Goal: Transaction & Acquisition: Register for event/course

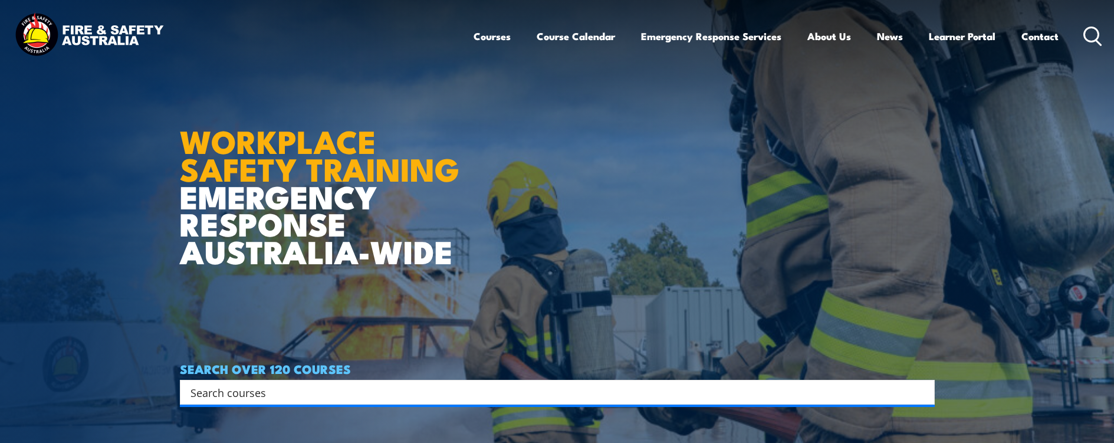
click at [395, 399] on input "Search input" at bounding box center [550, 392] width 718 height 18
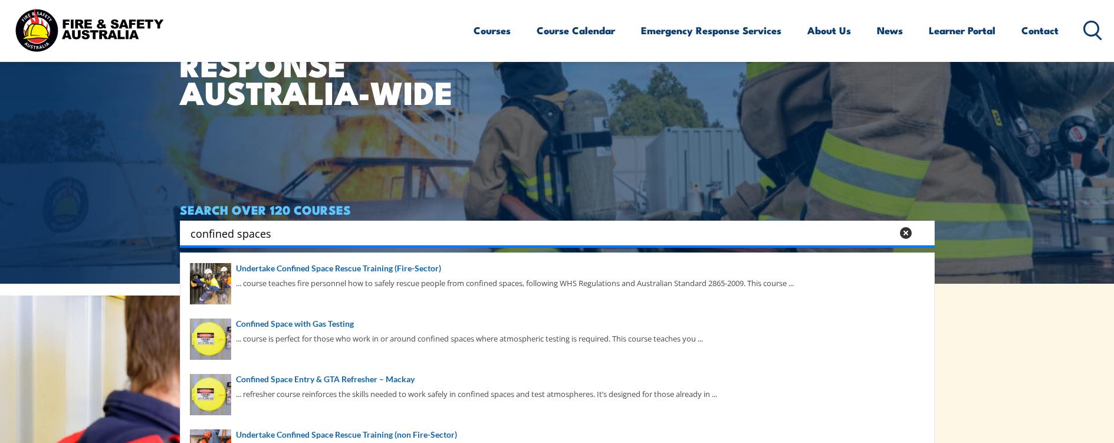
scroll to position [177, 0]
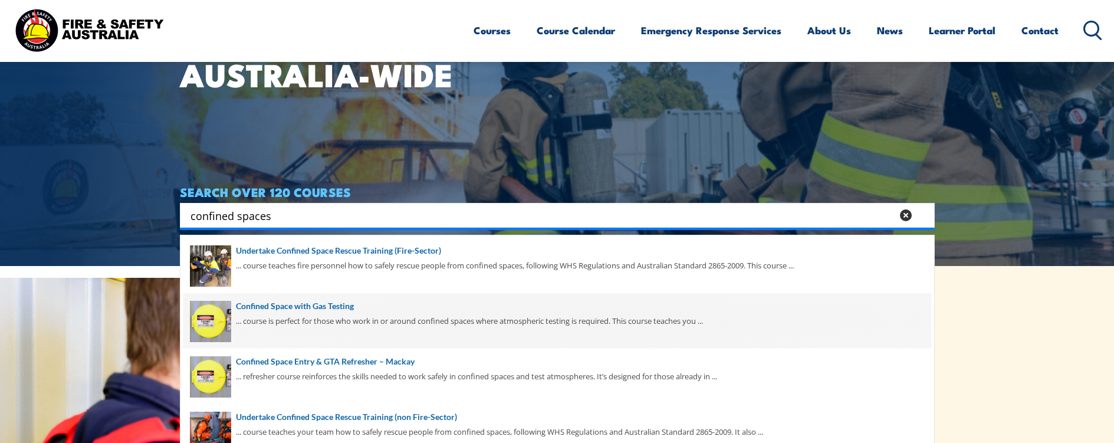
type input "confined spaces"
click at [337, 299] on span at bounding box center [557, 320] width 748 height 55
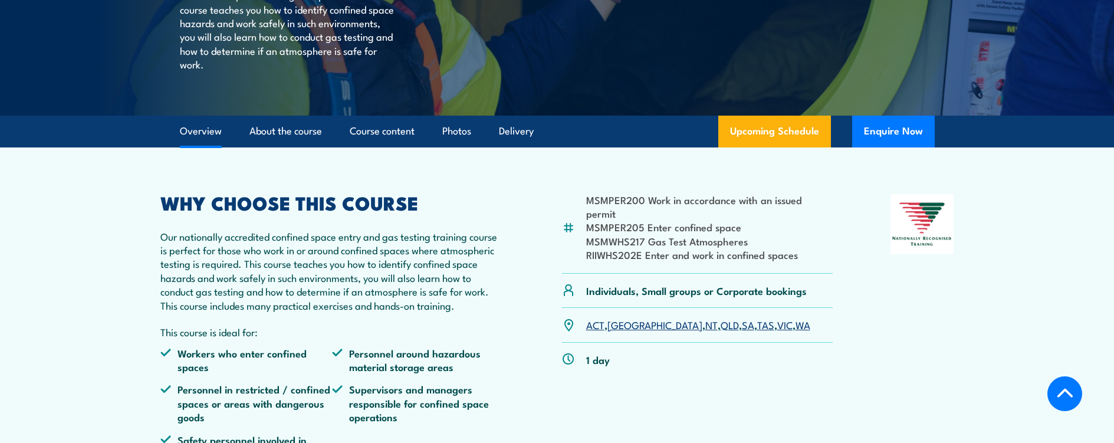
scroll to position [236, 0]
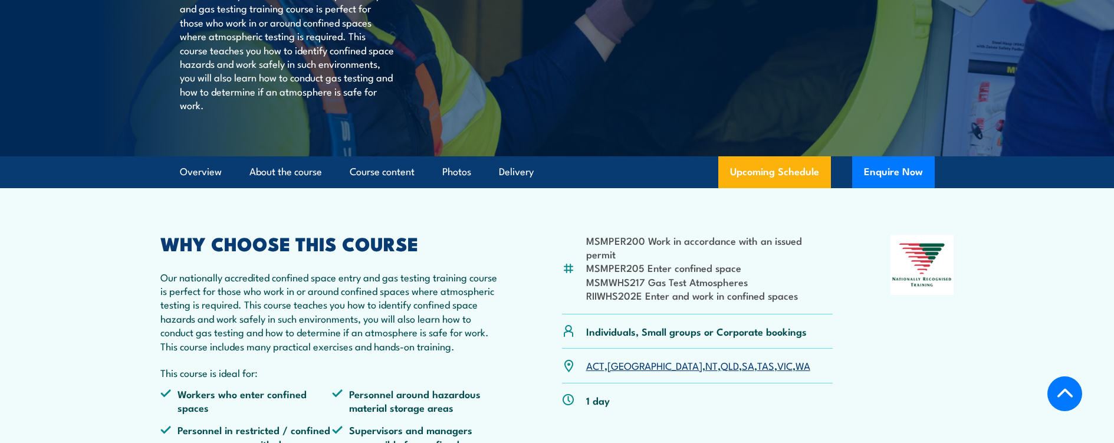
click at [627, 372] on link "NSW" at bounding box center [654, 365] width 95 height 14
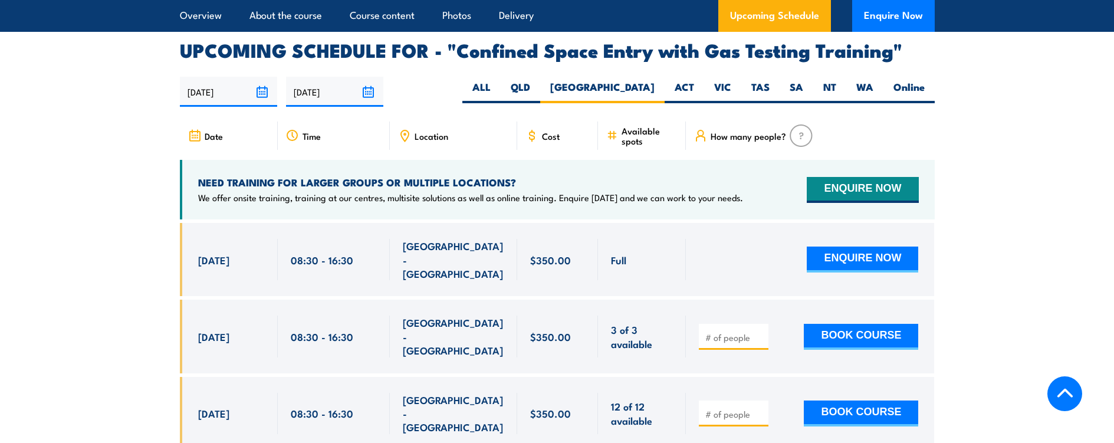
scroll to position [2180, 0]
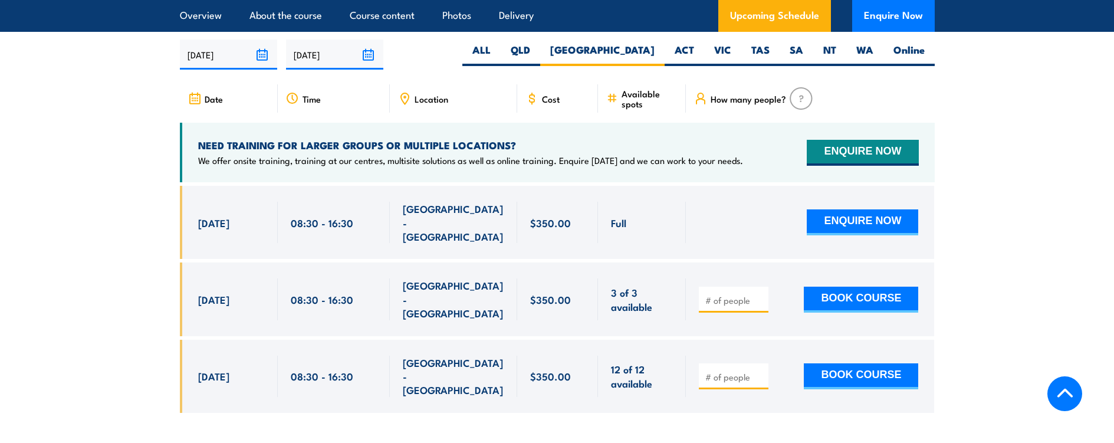
click at [723, 294] on input "number" at bounding box center [734, 300] width 59 height 12
click at [711, 294] on input "number" at bounding box center [734, 300] width 59 height 12
type input "1"
click at [855, 287] on button "BOOK COURSE" at bounding box center [861, 300] width 114 height 26
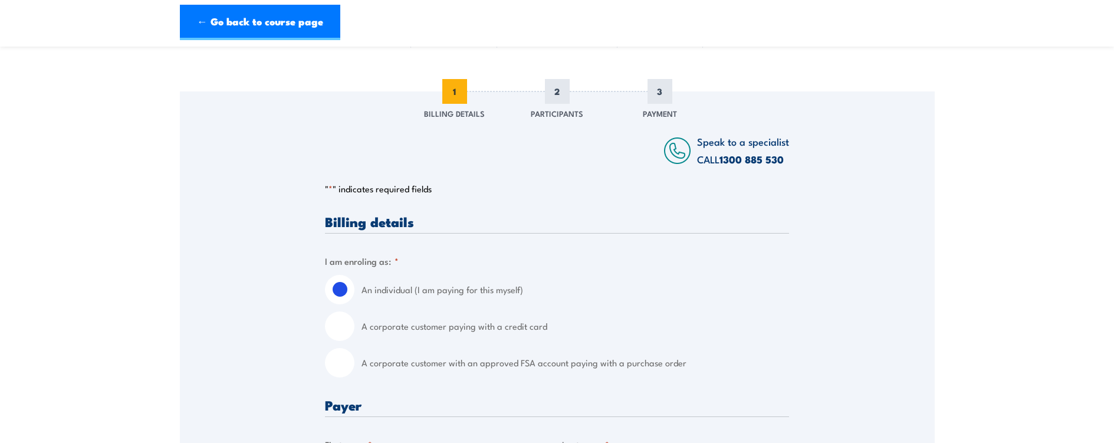
scroll to position [118, 0]
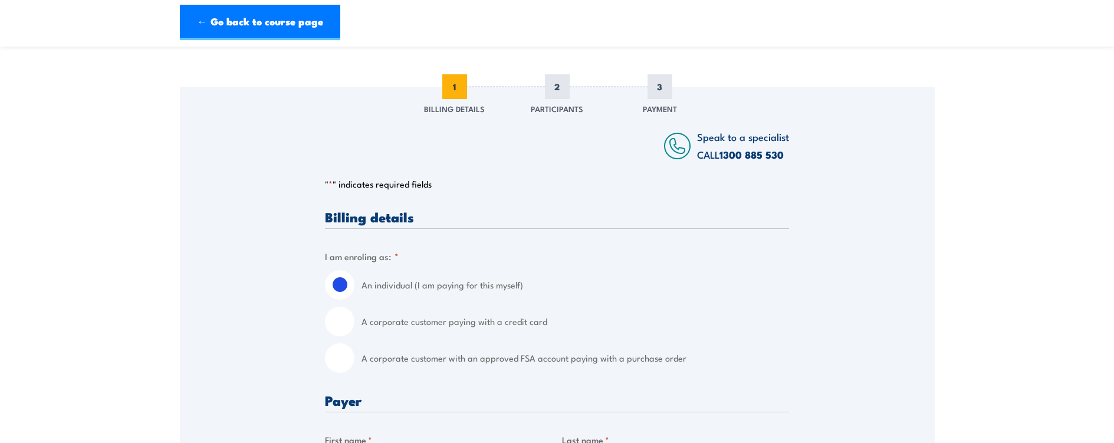
drag, startPoint x: 379, startPoint y: 362, endPoint x: 363, endPoint y: 362, distance: 15.9
click at [378, 364] on label "A corporate customer with an approved FSA account paying with a purchase order" at bounding box center [576, 357] width 428 height 29
click at [354, 364] on input "A corporate customer with an approved FSA account paying with a purchase order" at bounding box center [339, 357] width 29 height 29
radio input "true"
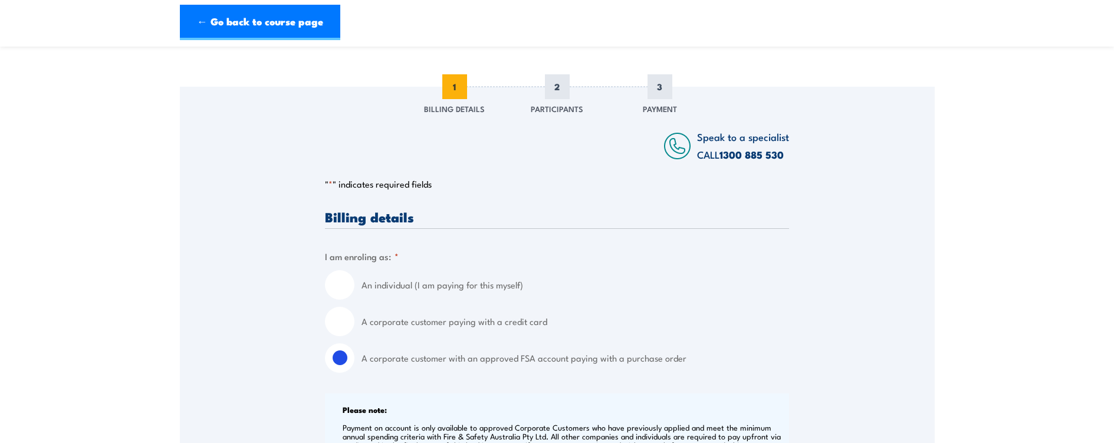
click at [346, 357] on input "A corporate customer with an approved FSA account paying with a purchase order" at bounding box center [339, 357] width 29 height 29
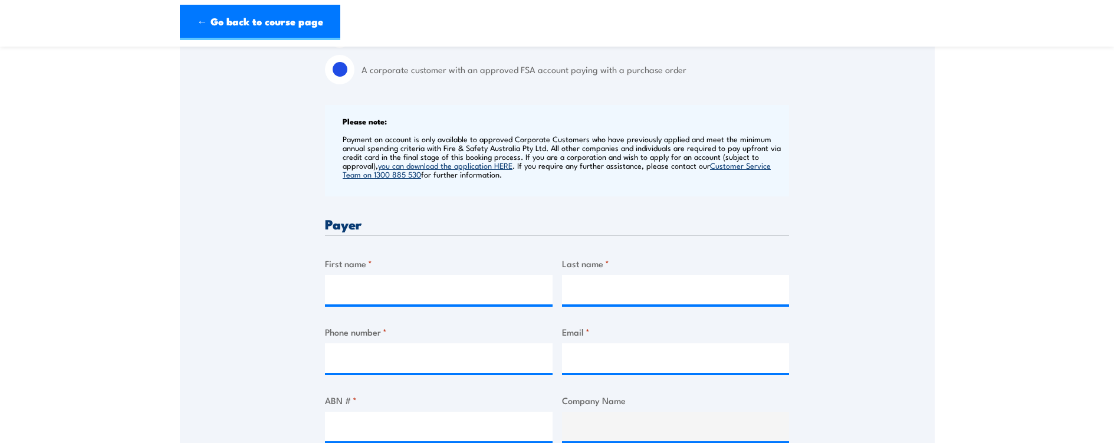
scroll to position [413, 0]
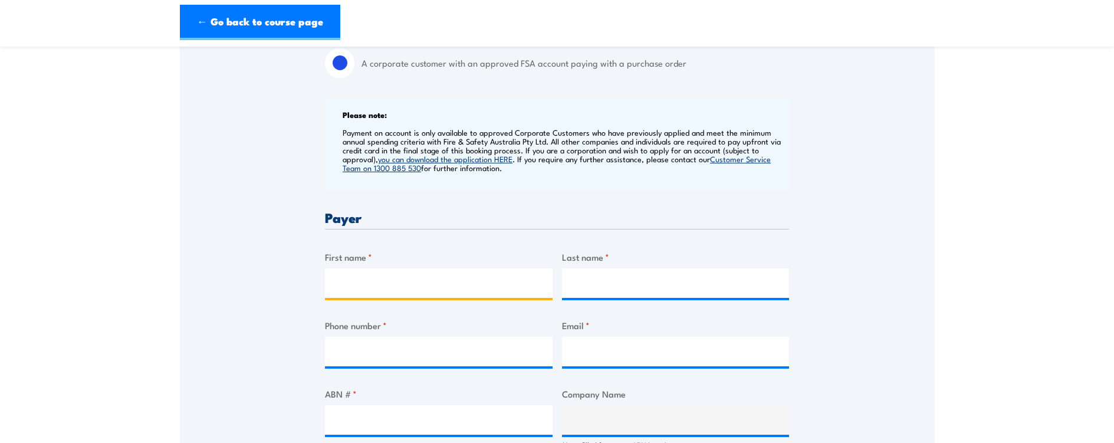
click at [392, 288] on input "First name *" at bounding box center [439, 282] width 228 height 29
click at [409, 285] on input "First name *" at bounding box center [439, 282] width 228 height 29
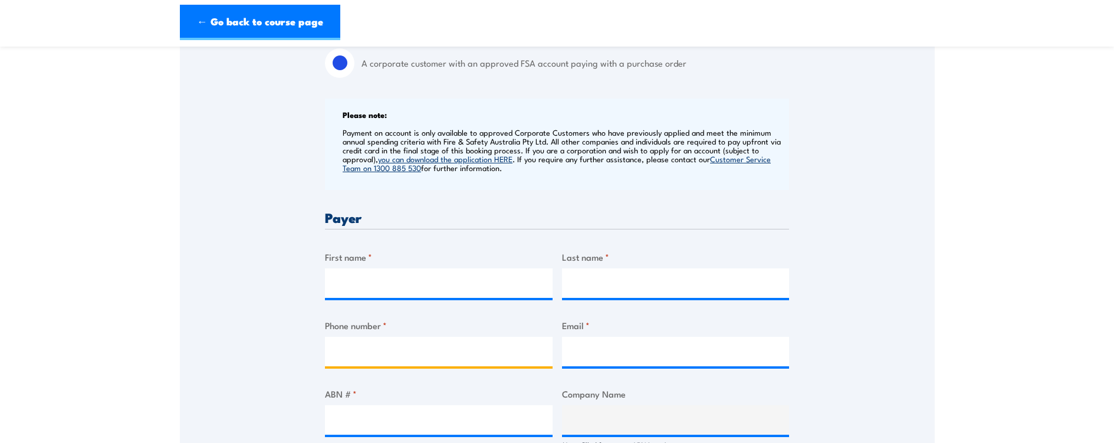
click at [416, 359] on input "Phone number *" at bounding box center [439, 351] width 228 height 29
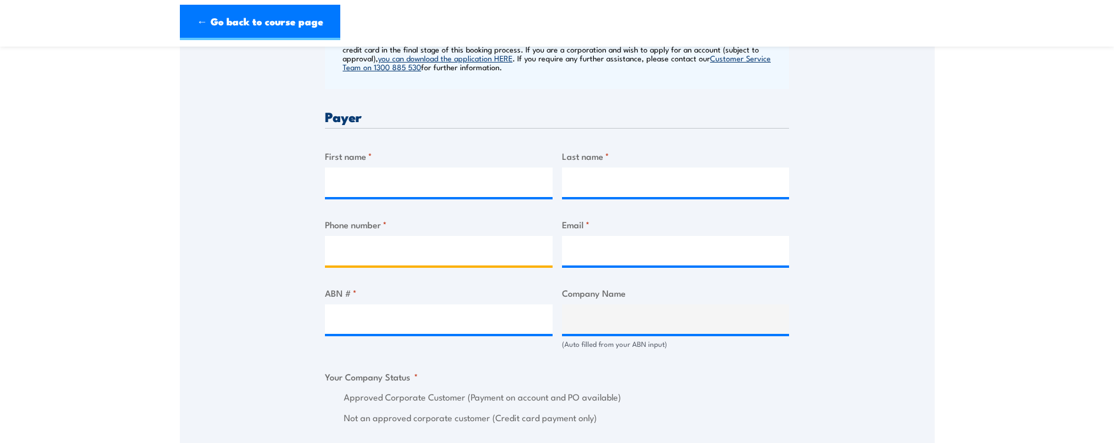
scroll to position [531, 0]
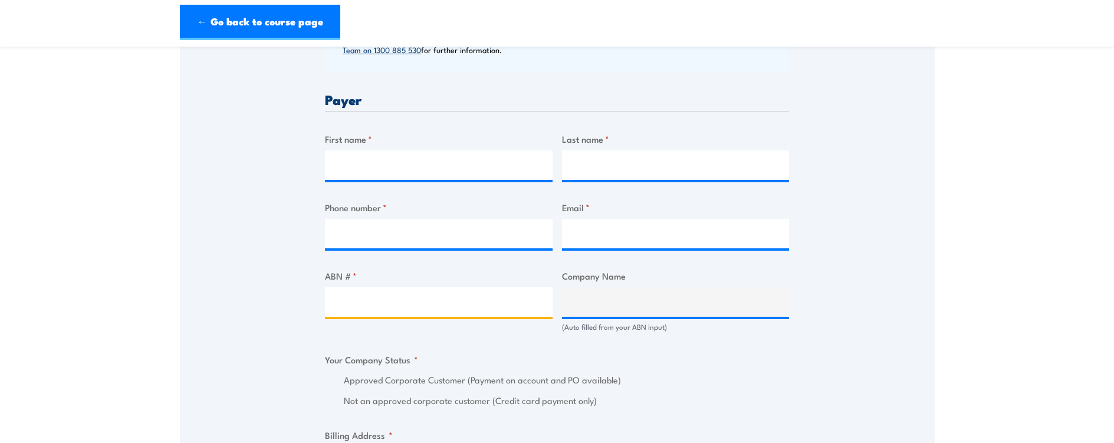
click at [461, 314] on input "ABN # *" at bounding box center [439, 301] width 228 height 29
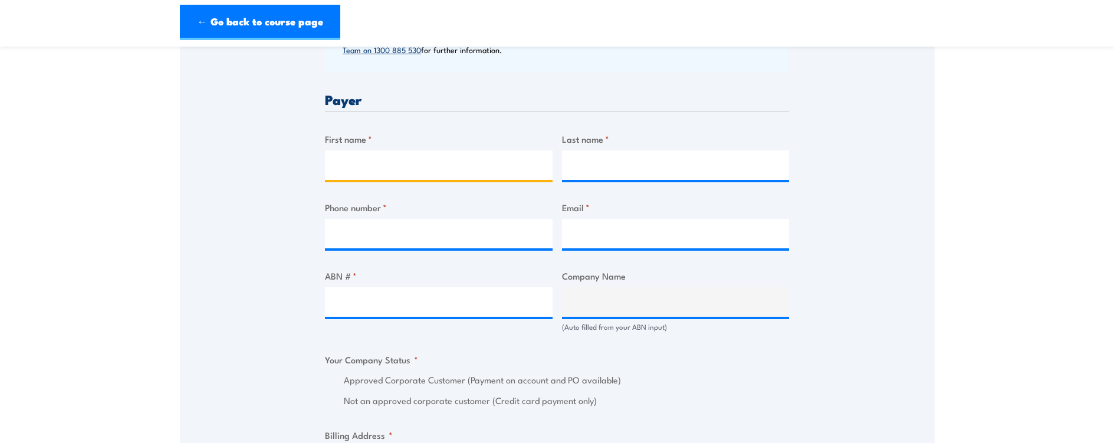
click at [400, 163] on input "First name *" at bounding box center [439, 164] width 228 height 29
type input "anthony"
click at [603, 169] on input "Last name *" at bounding box center [676, 164] width 228 height 29
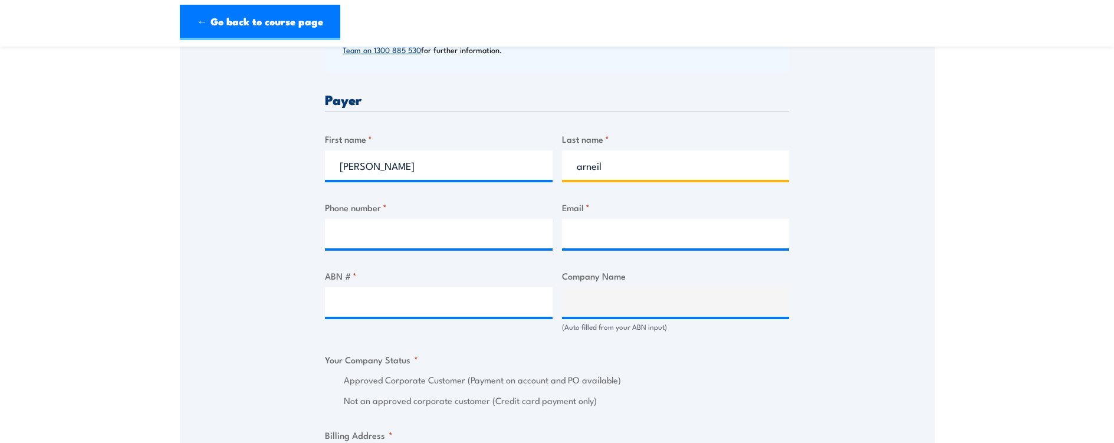
type input "arneil"
click at [389, 242] on input "Phone number *" at bounding box center [439, 233] width 228 height 29
type input "0427969085"
click at [597, 239] on input "Email *" at bounding box center [676, 233] width 228 height 29
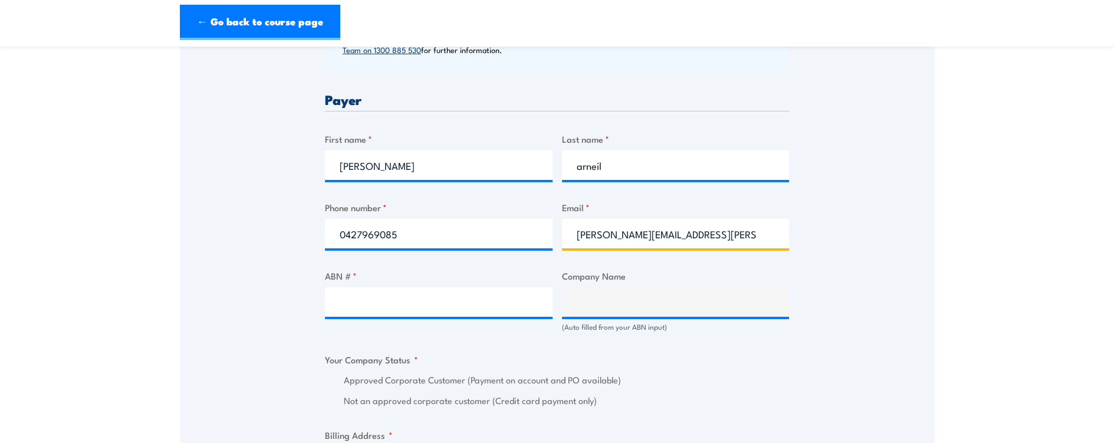
type input "tony.arneil@veolia.comj"
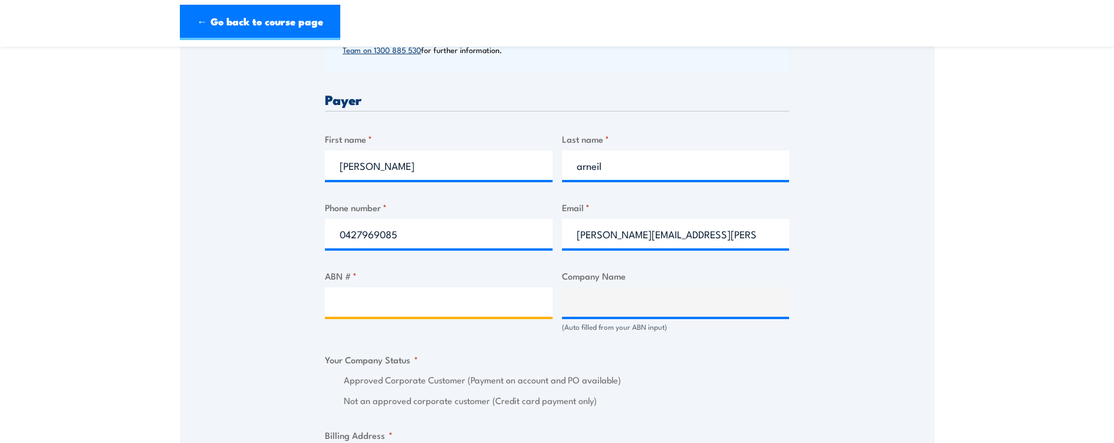
click at [531, 306] on input "ABN # *" at bounding box center [439, 301] width 228 height 29
paste input "14 061 161 297 Current details Historical details"
click at [379, 303] on input "14 061 161 297 Current details Historical details" at bounding box center [439, 301] width 228 height 29
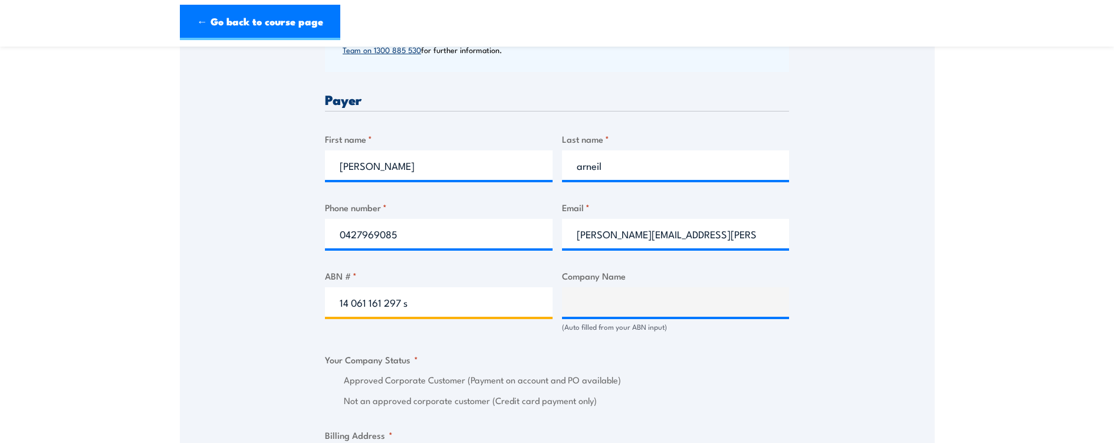
type input "14 061 161 297"
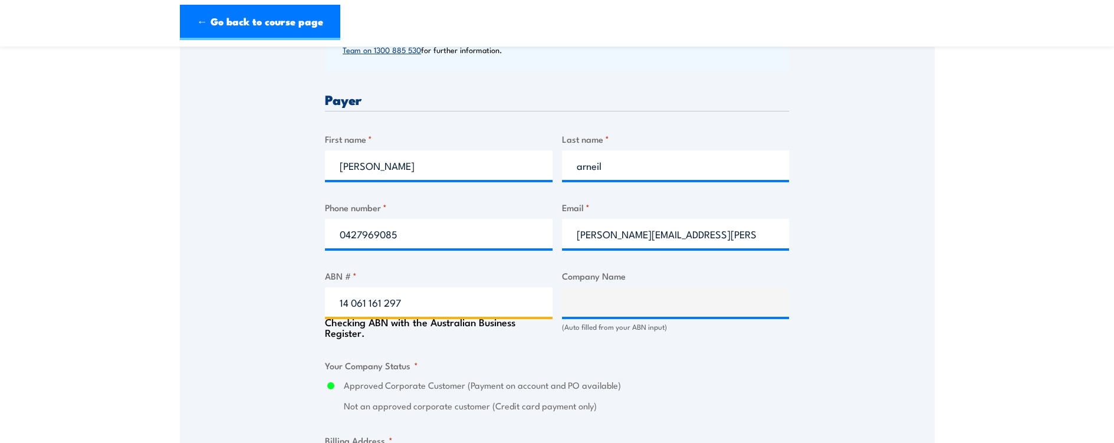
type input "VEOLIA WATER OPERATIONS PTY LTD"
radio input "true"
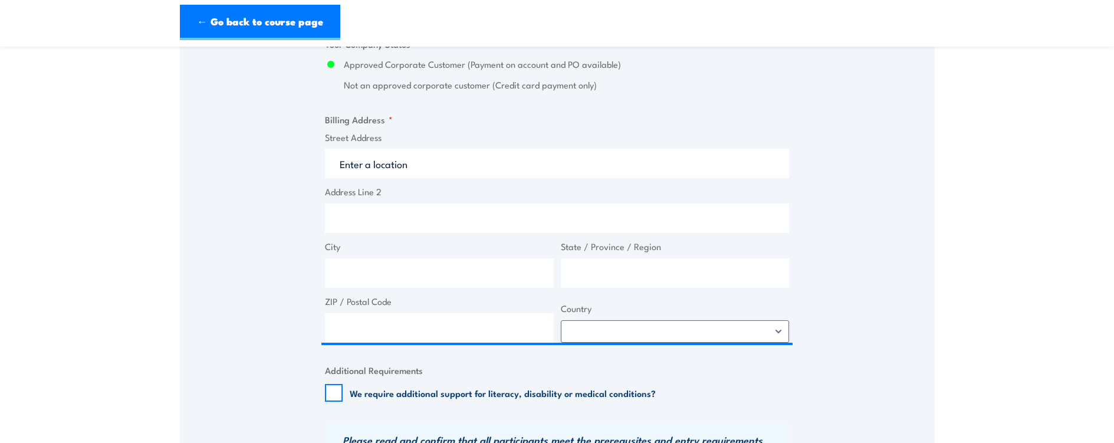
scroll to position [826, 0]
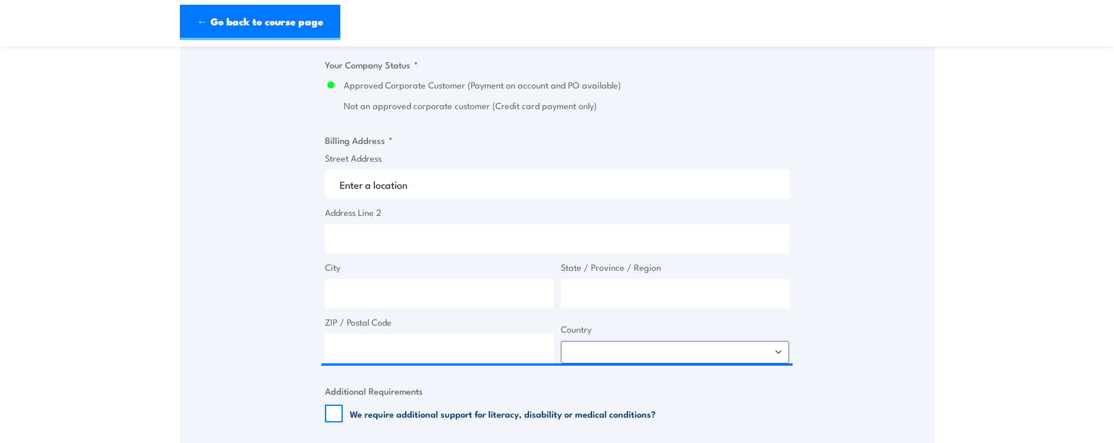
type input "14 061 161 297"
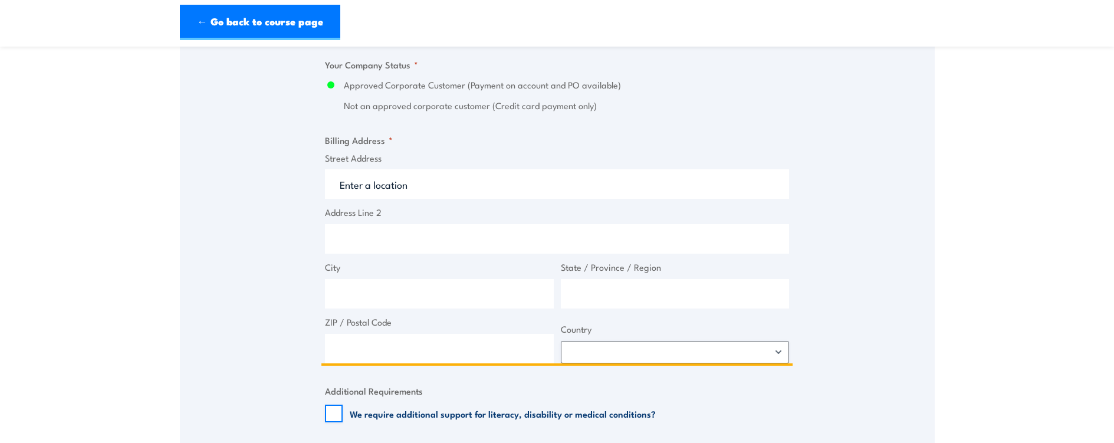
click at [359, 186] on input "Street Address" at bounding box center [557, 183] width 464 height 29
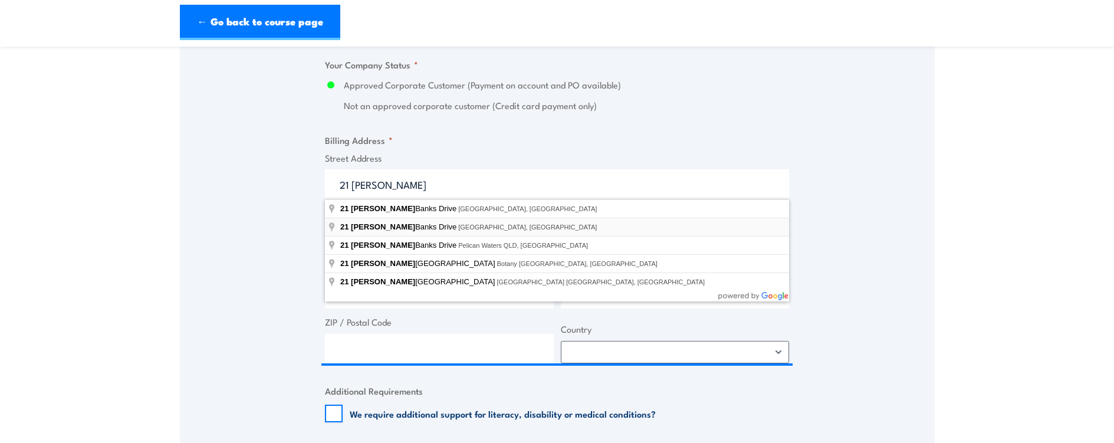
type input "21 Sir Joseph Banks Drive, Kurnell NSW, Australia"
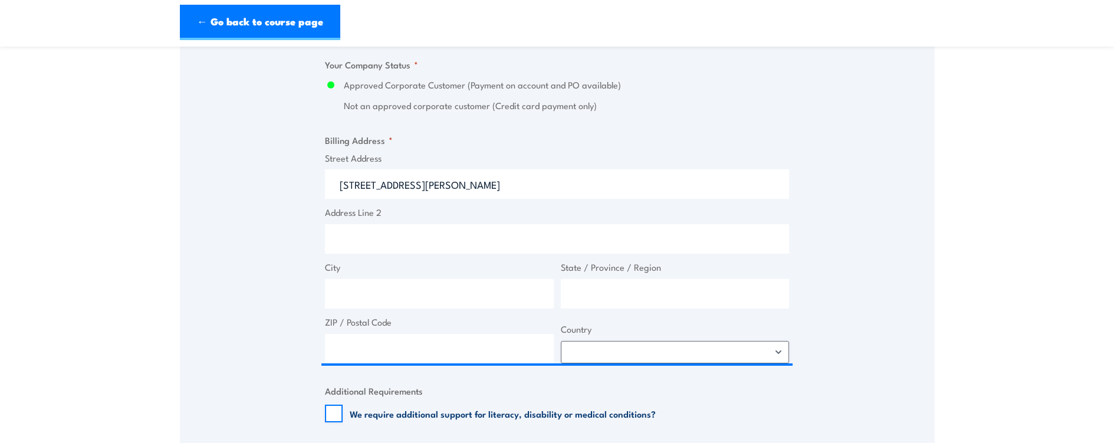
type input "21 Sir Joseph Banks Dr"
type input "Kurnell"
type input "[GEOGRAPHIC_DATA]"
type input "2231"
select select "Australia"
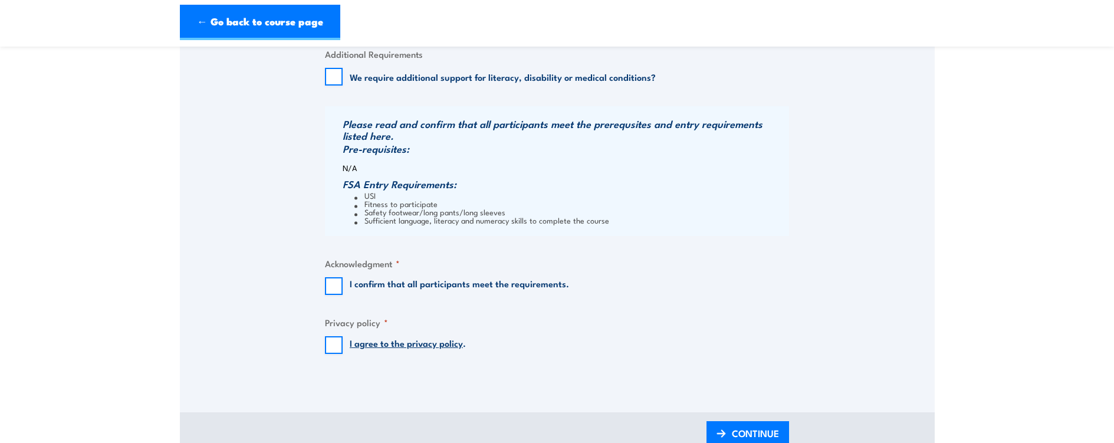
scroll to position [1180, 0]
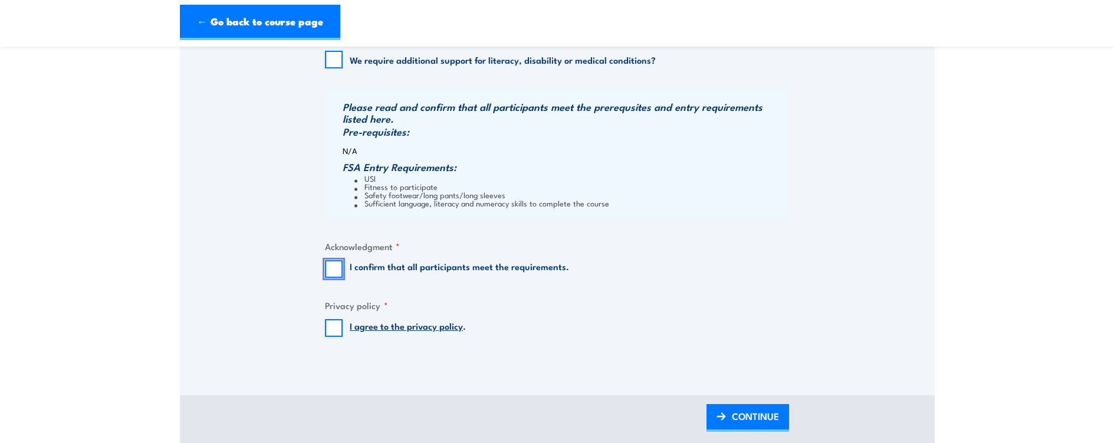
click at [336, 265] on input "I confirm that all participants meet the requirements." at bounding box center [334, 269] width 18 height 18
checkbox input "true"
click at [331, 331] on input "I agree to the privacy policy ." at bounding box center [334, 328] width 18 height 18
checkbox input "true"
click at [744, 417] on span "CONTINUE" at bounding box center [755, 415] width 47 height 31
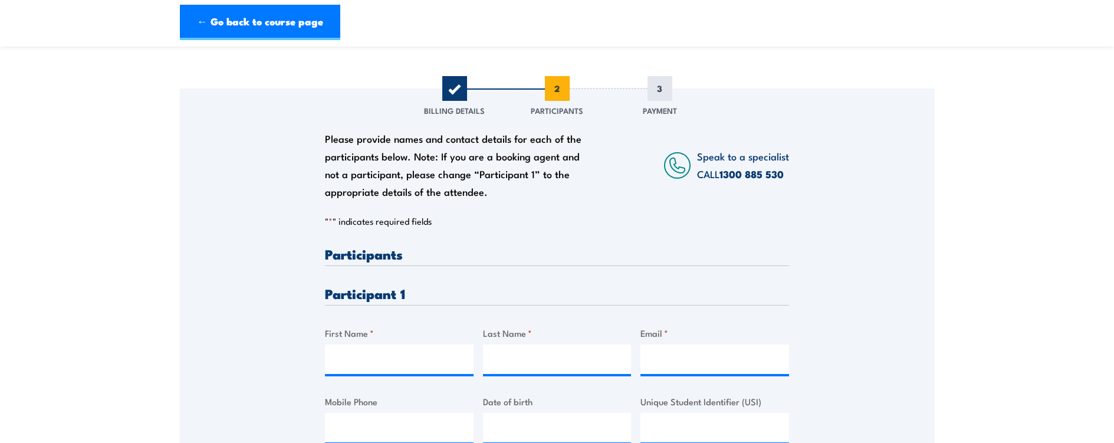
scroll to position [177, 0]
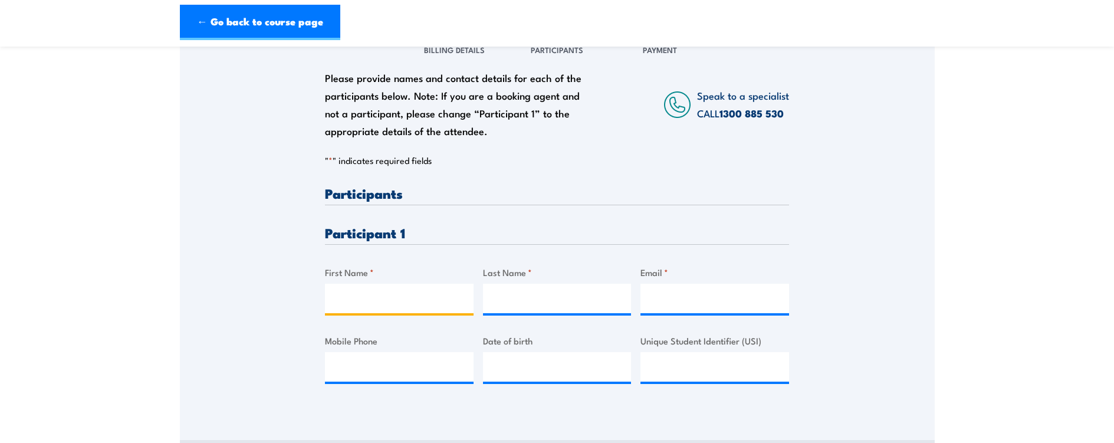
click at [430, 302] on input "First Name *" at bounding box center [399, 298] width 149 height 29
type input "anthony"
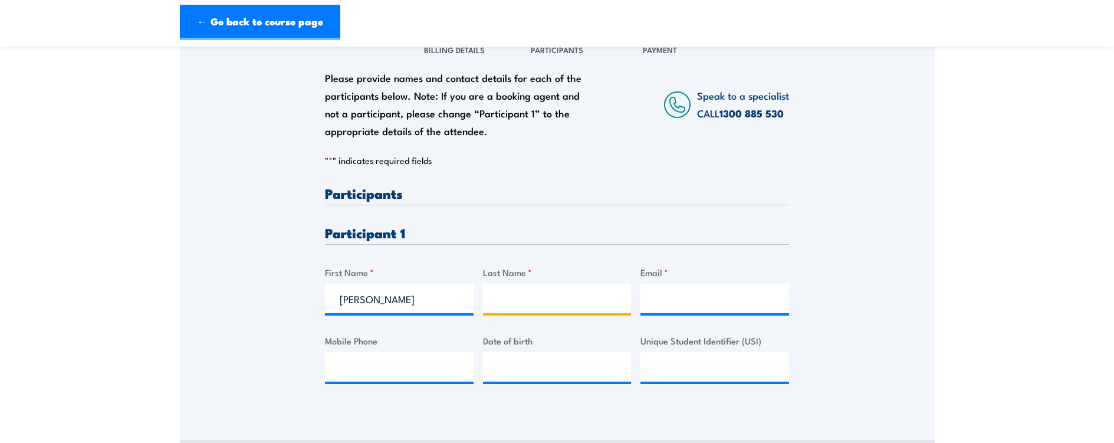
click at [508, 304] on input "Last Name *" at bounding box center [557, 298] width 149 height 29
type input "arneil"
click at [667, 306] on input "Email *" at bounding box center [715, 298] width 149 height 29
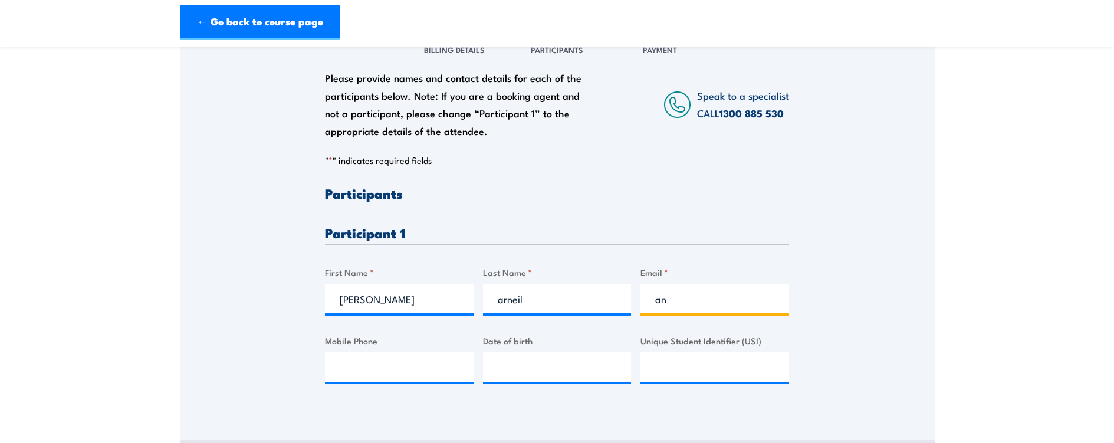
type input "a"
click at [689, 301] on input "tony.arnheil" at bounding box center [715, 298] width 149 height 29
click at [710, 299] on input "tony.arneil" at bounding box center [715, 298] width 149 height 29
type input "tony.arneil@veolia.com"
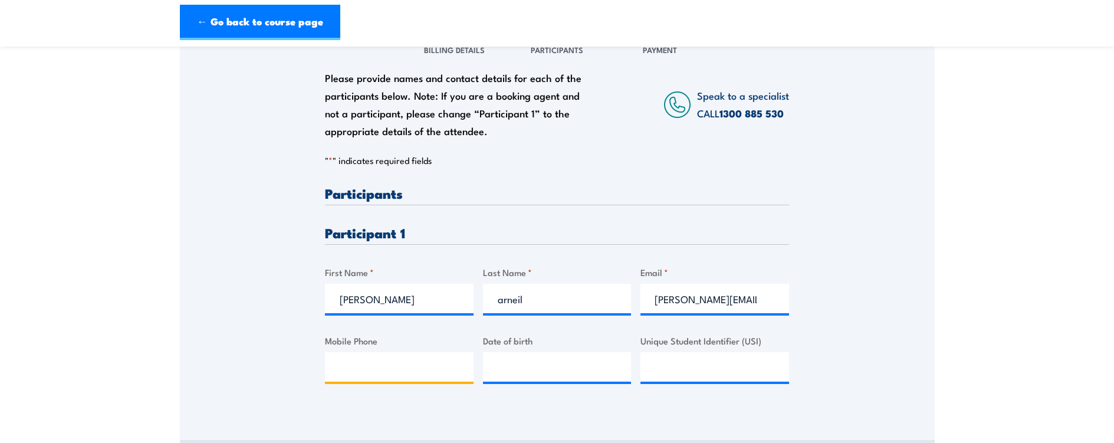
scroll to position [0, 0]
click at [452, 377] on input "Mobile Phone" at bounding box center [399, 366] width 149 height 29
type input "0427969085"
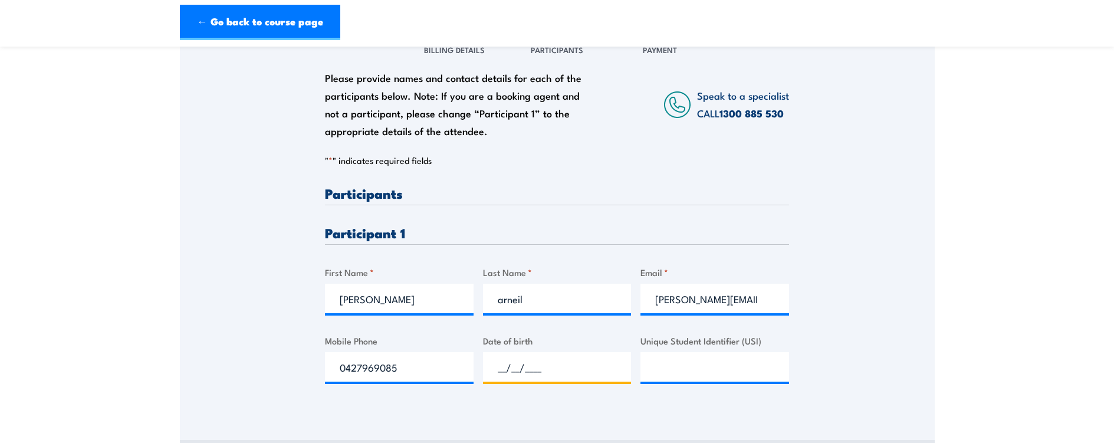
click at [494, 372] on input "__/__/____" at bounding box center [557, 366] width 149 height 29
type input "23/06/1961"
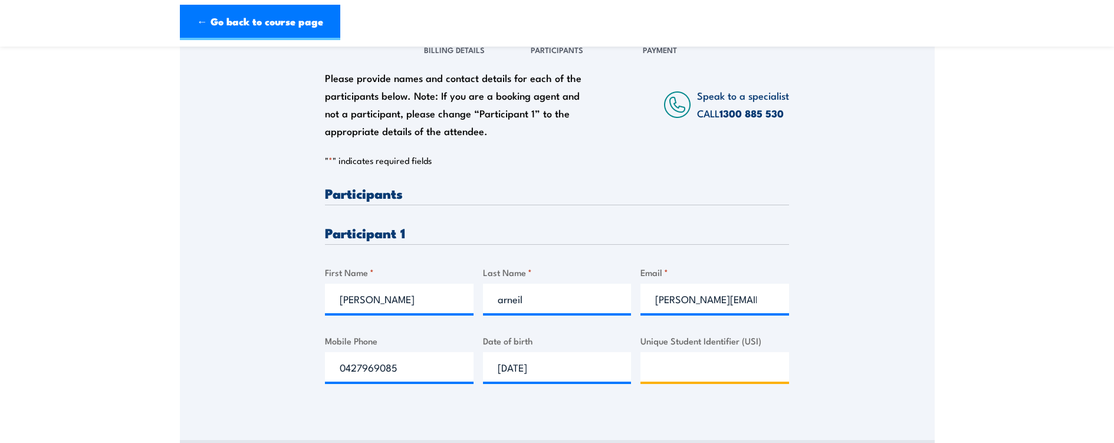
click at [673, 374] on input "Unique Student Identifier (USI)" at bounding box center [715, 366] width 149 height 29
paste input "83QR323BG8"
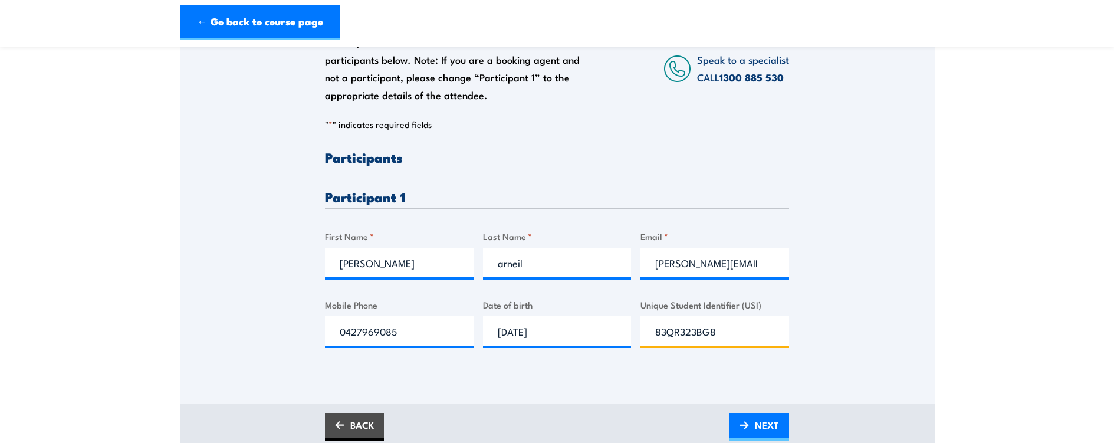
scroll to position [354, 0]
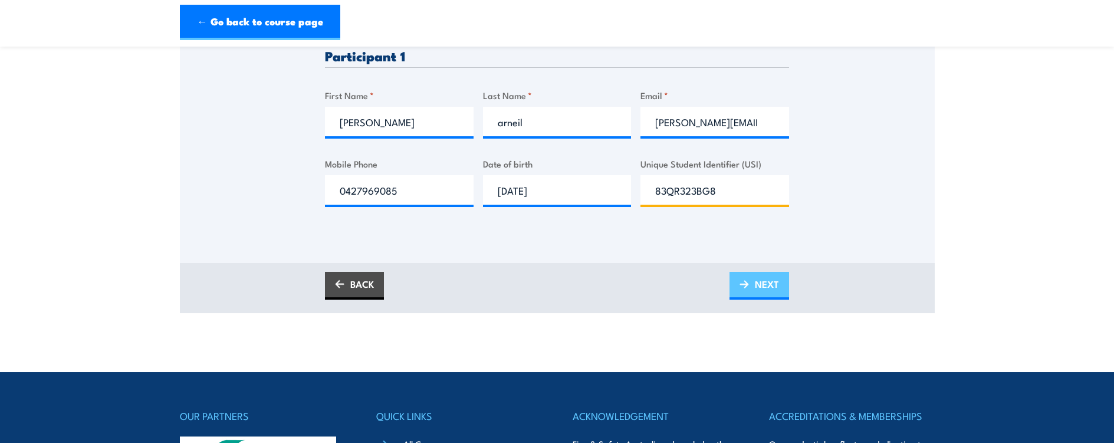
type input "83QR323BG8"
click at [760, 280] on span "NEXT" at bounding box center [767, 283] width 24 height 31
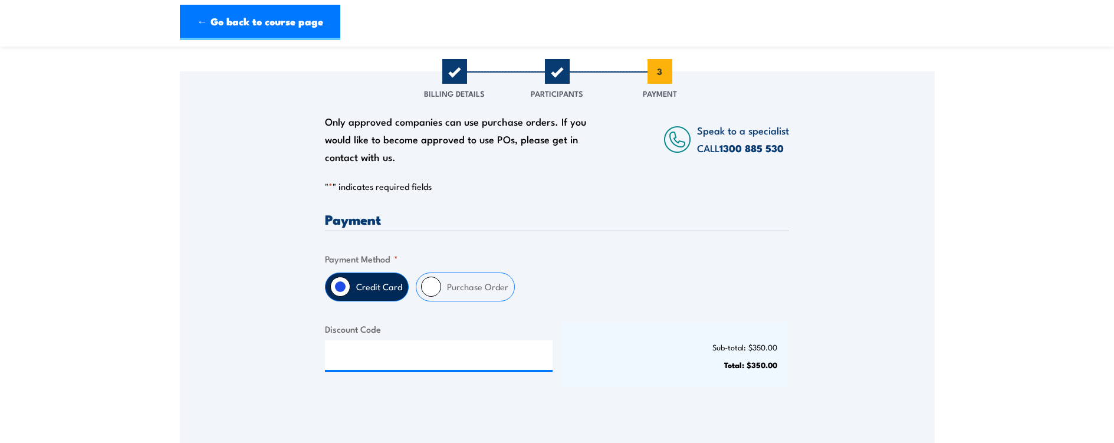
scroll to position [118, 0]
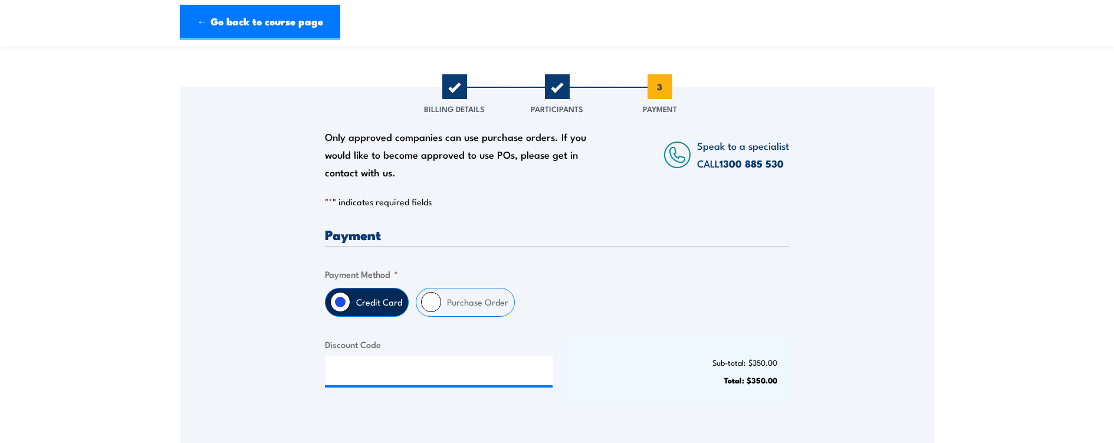
click at [430, 302] on input "Purchase Order" at bounding box center [431, 302] width 20 height 20
radio input "true"
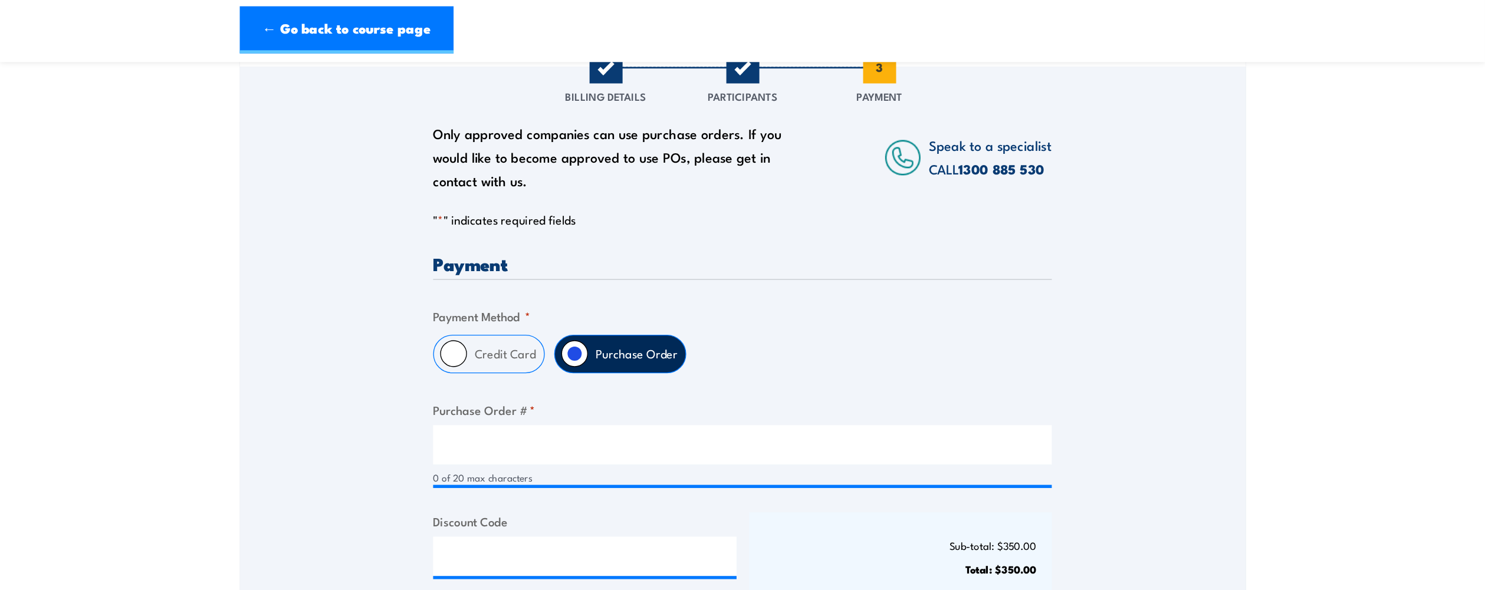
scroll to position [94, 0]
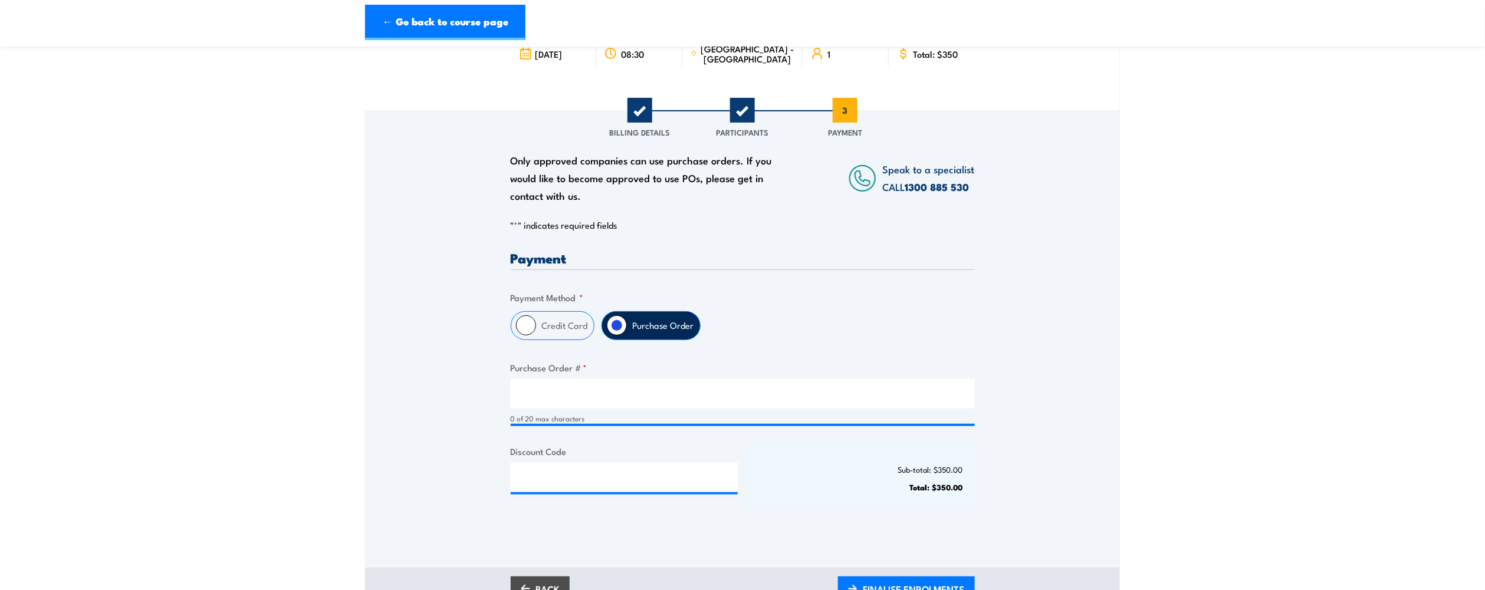
click at [274, 142] on section "Confined Space Entry with Gas Testing Training 1 "" at bounding box center [742, 291] width 1485 height 653
click at [226, 129] on section "Confined Space Entry with Gas Testing Training 1 "" at bounding box center [742, 291] width 1485 height 653
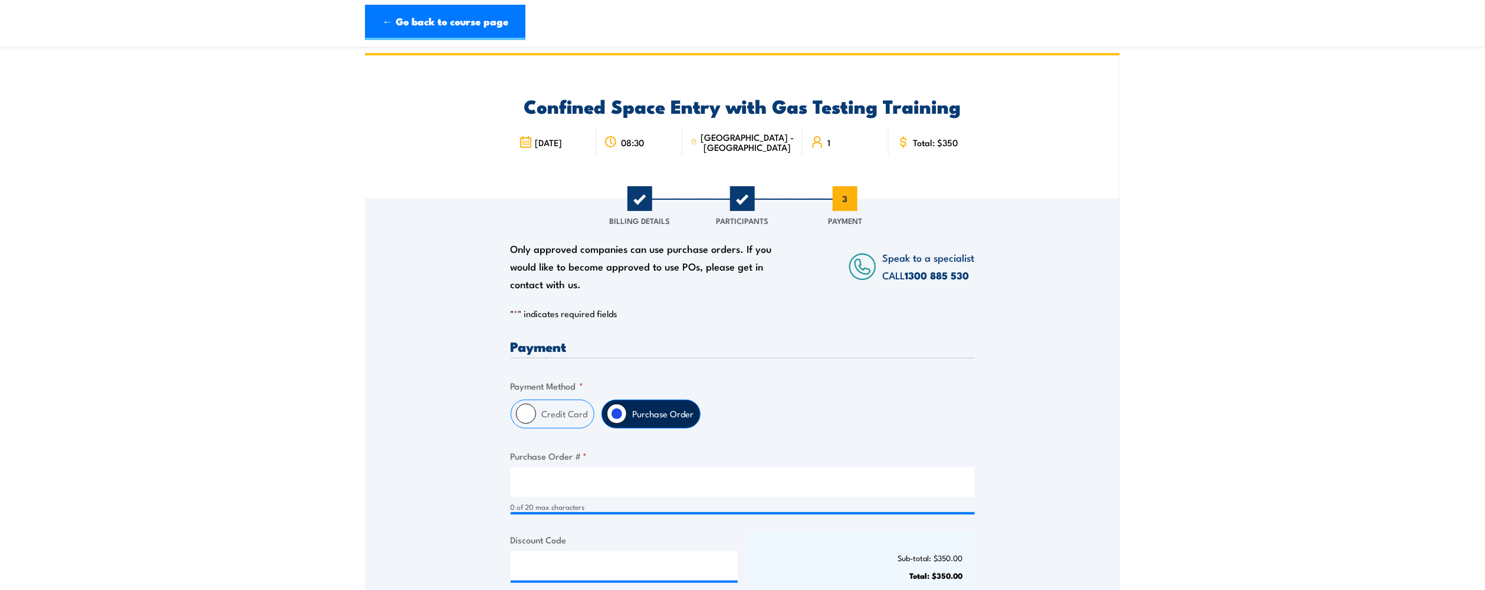
scroll to position [0, 0]
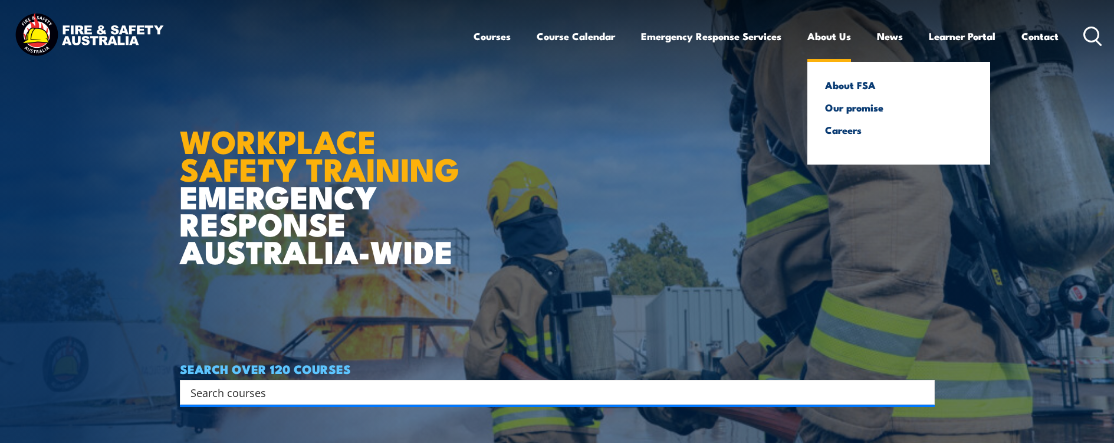
click at [820, 37] on link "About Us" at bounding box center [829, 36] width 44 height 31
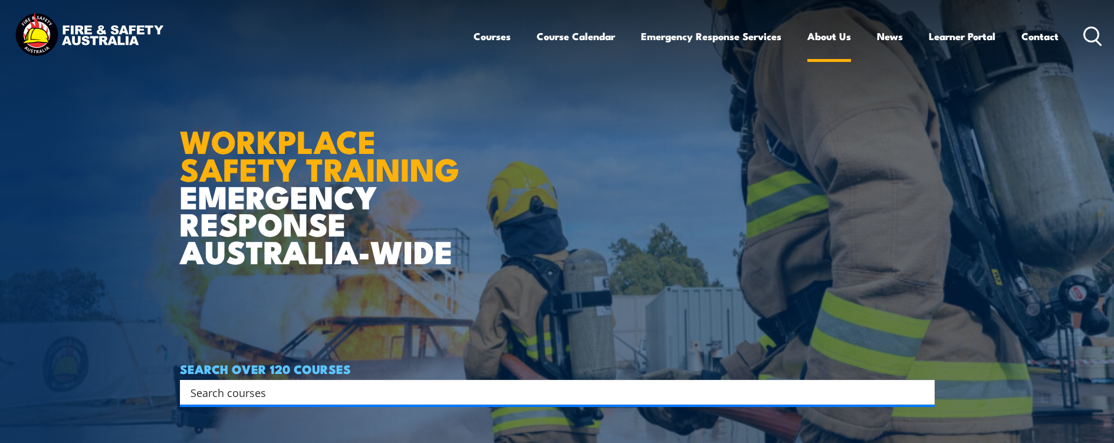
click at [823, 38] on link "About Us" at bounding box center [829, 36] width 44 height 31
